Goal: Check status: Check status

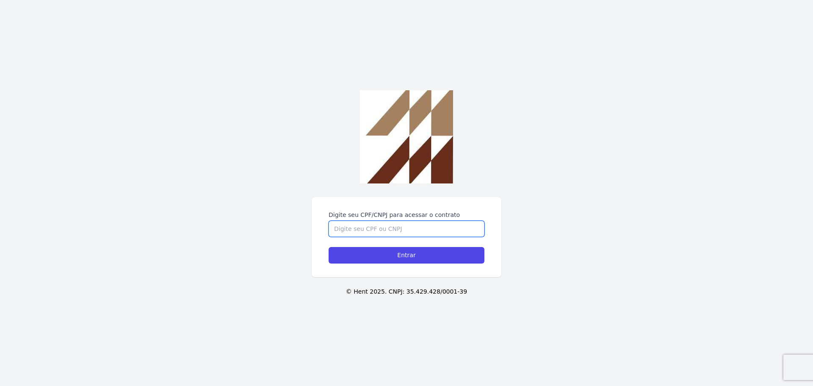
click at [362, 224] on input "Digite seu CPF/CNPJ para acessar o contrato" at bounding box center [407, 229] width 156 height 16
type input "41963988809"
click at [329, 247] on input "Entrar" at bounding box center [407, 255] width 156 height 17
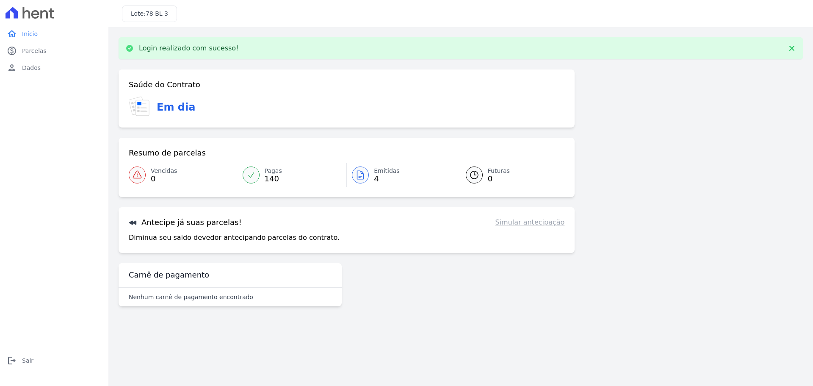
click at [366, 180] on div at bounding box center [360, 174] width 17 height 17
